Goal: Entertainment & Leisure: Browse casually

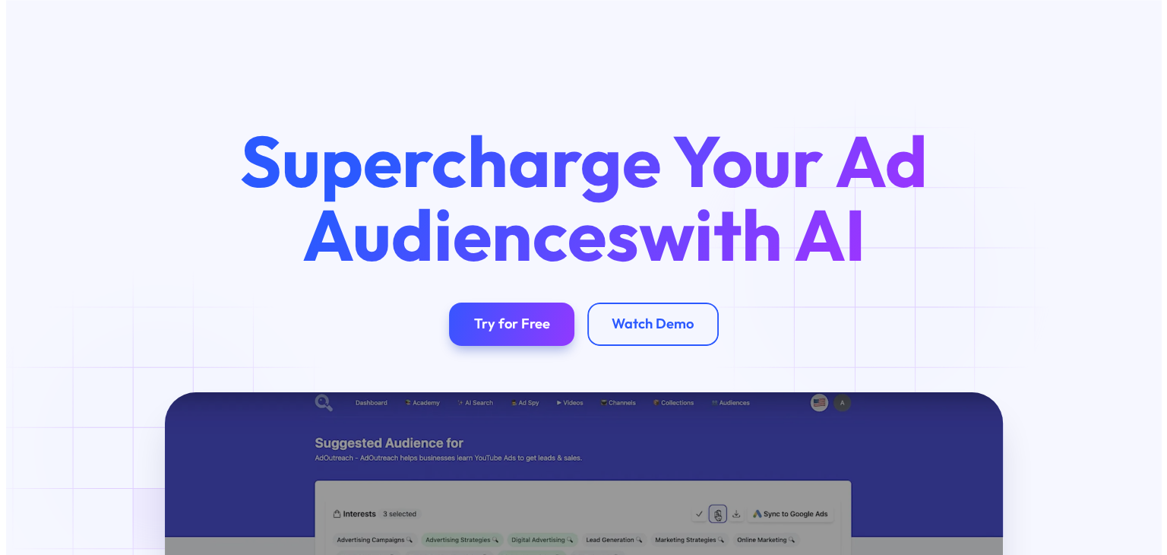
scroll to position [50, 0]
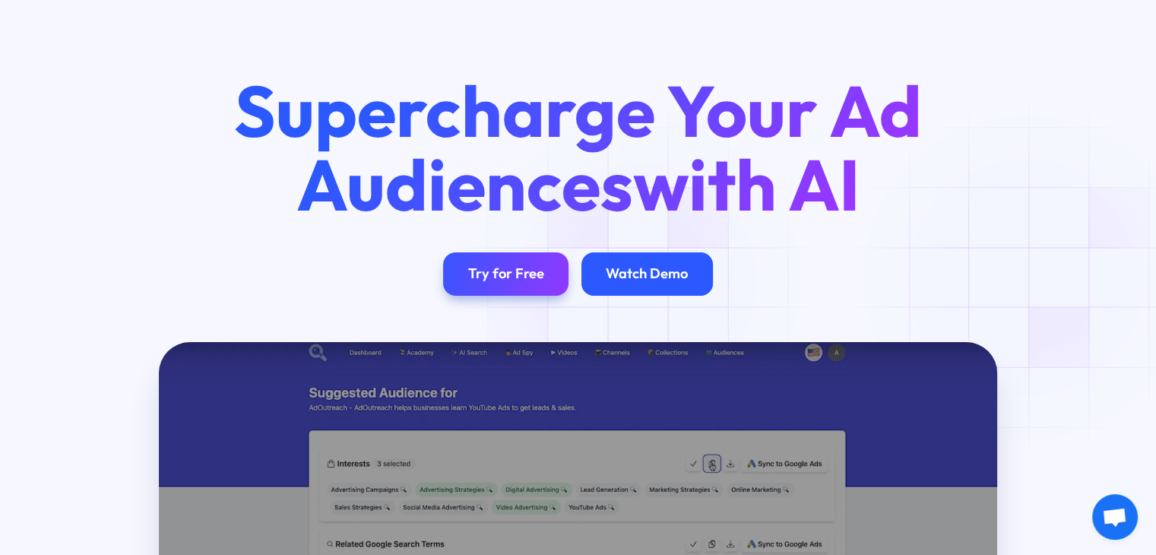
click at [644, 281] on div "Watch Demo" at bounding box center [647, 273] width 82 height 17
